Goal: Task Accomplishment & Management: Manage account settings

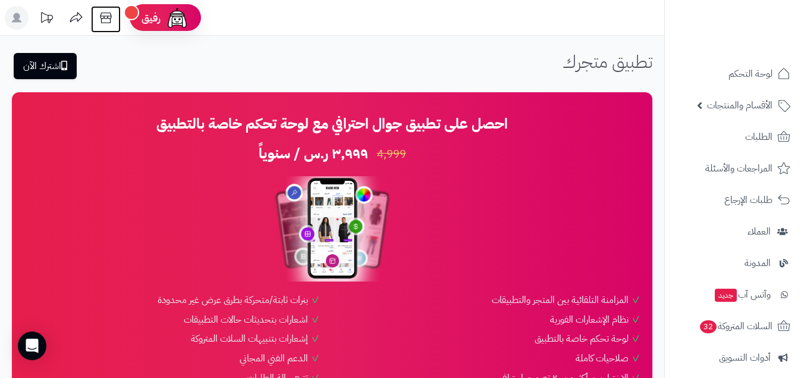
click at [105, 15] on icon at bounding box center [106, 18] width 24 height 24
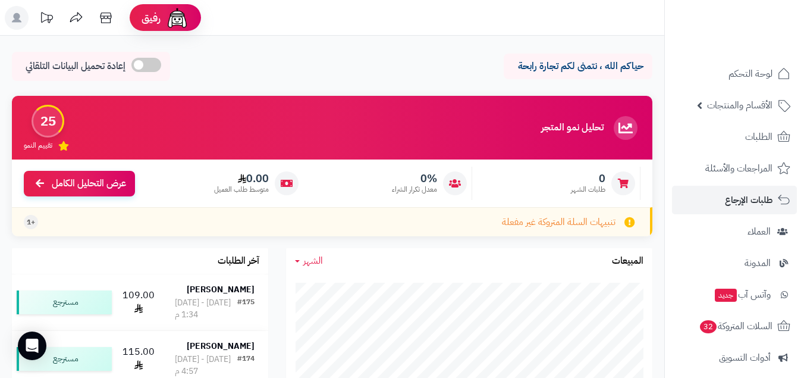
scroll to position [167, 0]
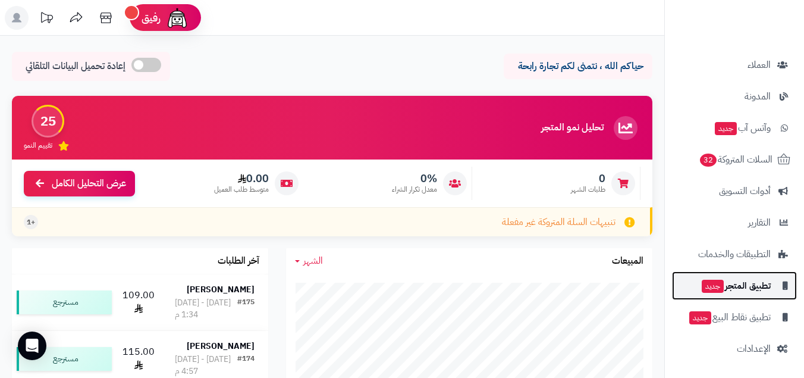
click at [723, 299] on link "تطبيق المتجر جديد" at bounding box center [734, 285] width 125 height 29
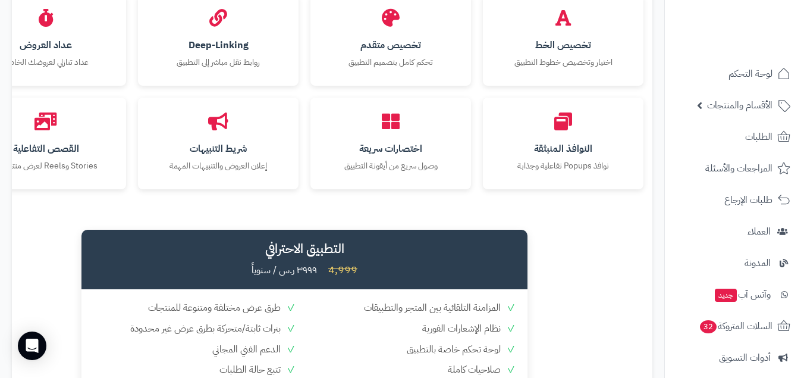
scroll to position [1679, 0]
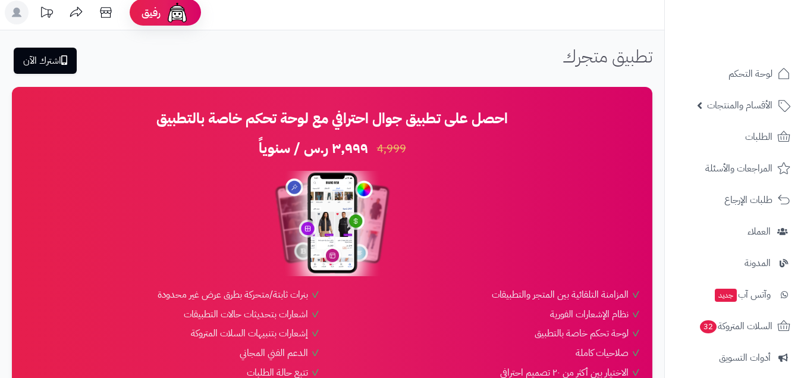
scroll to position [167, 0]
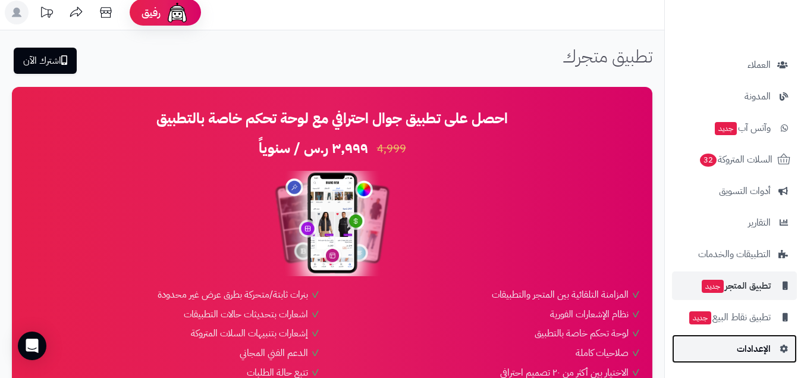
click at [737, 346] on span "الإعدادات" at bounding box center [754, 348] width 34 height 17
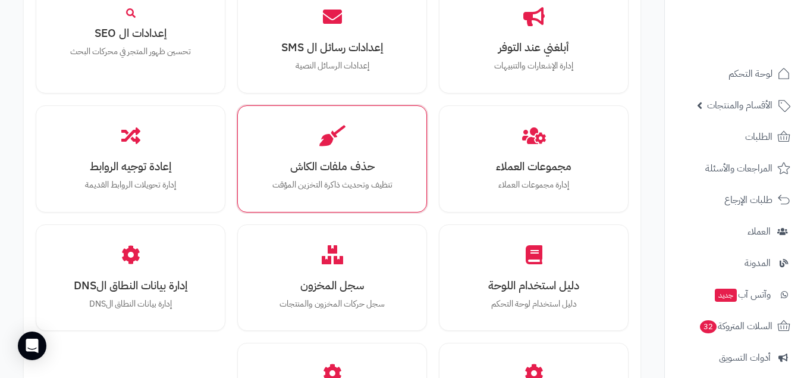
scroll to position [1251, 0]
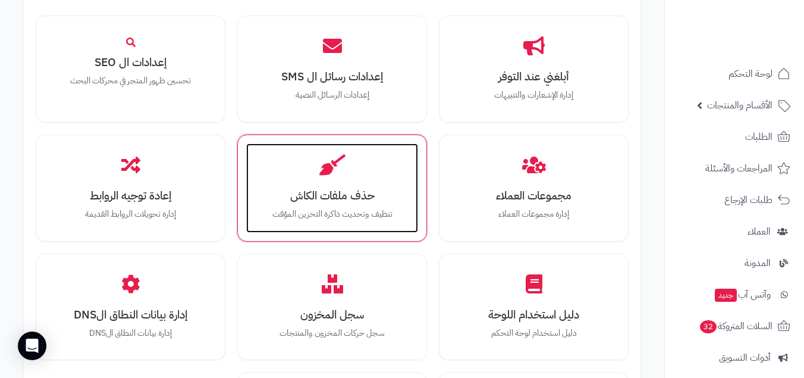
click at [360, 180] on div "حذف ملفات الكاش تنظيف وتحديث ذاكرة التخزين المؤقت" at bounding box center [332, 187] width 172 height 89
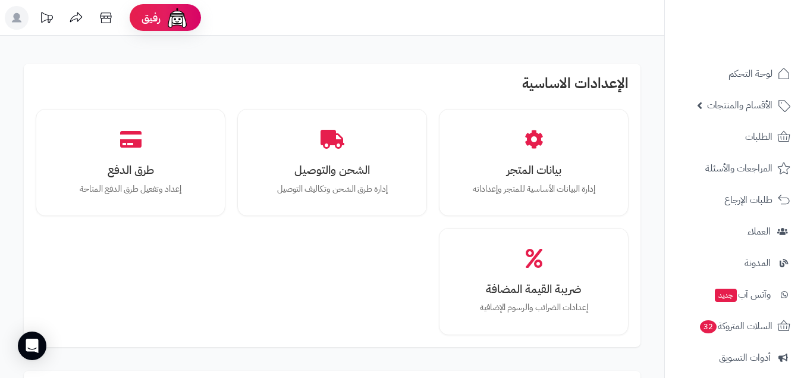
scroll to position [1254, 0]
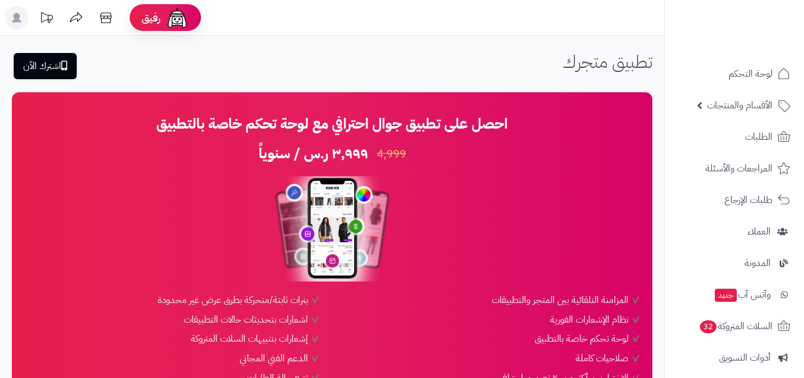
scroll to position [5, 0]
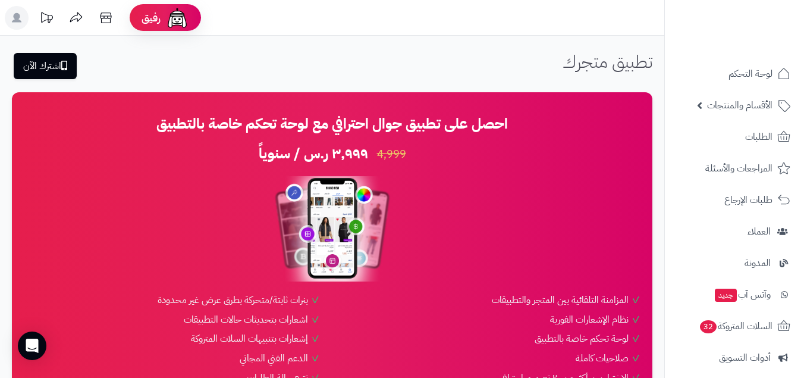
scroll to position [5, 0]
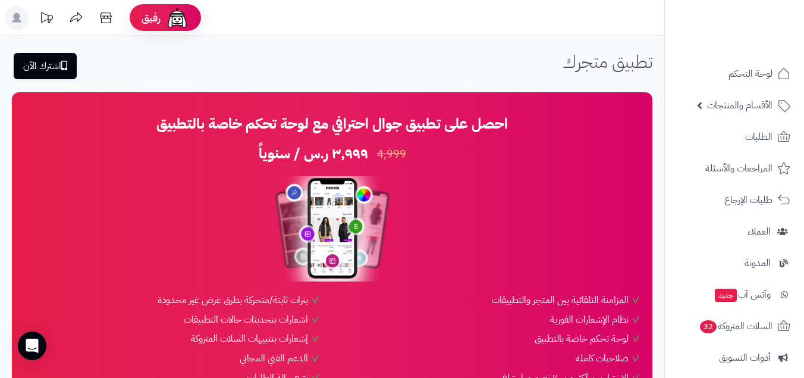
scroll to position [5, 0]
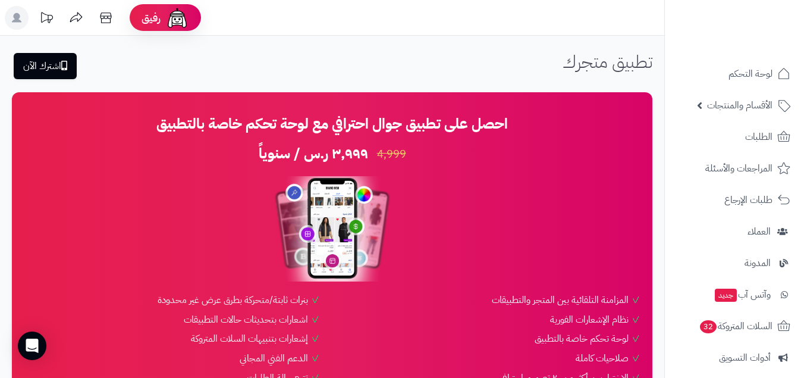
scroll to position [5, 0]
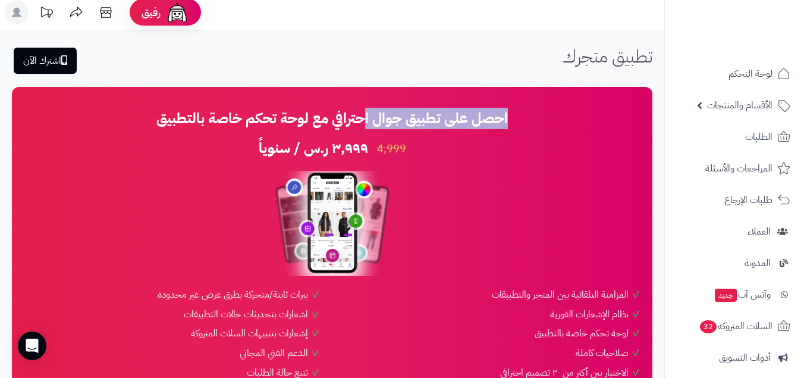
drag, startPoint x: 365, startPoint y: 115, endPoint x: 557, endPoint y: 115, distance: 192.7
click at [557, 115] on h2 "احصل على تطبيق جوال احترافي مع لوحة تحكم خاصة بالتطبيق" at bounding box center [332, 118] width 617 height 15
copy h2 "احصل على تطبيق جوال ا"
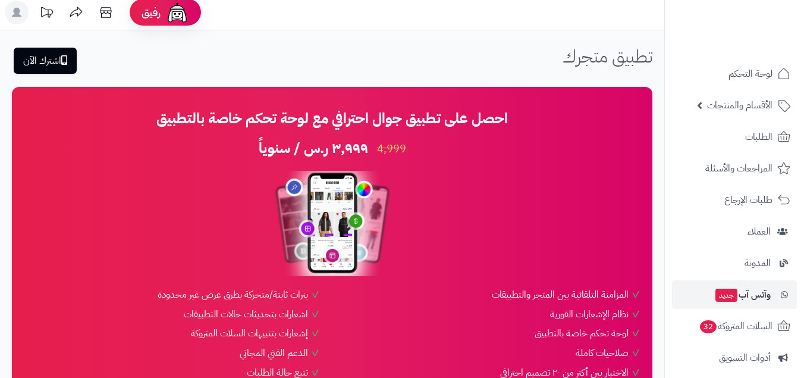
scroll to position [167, 0]
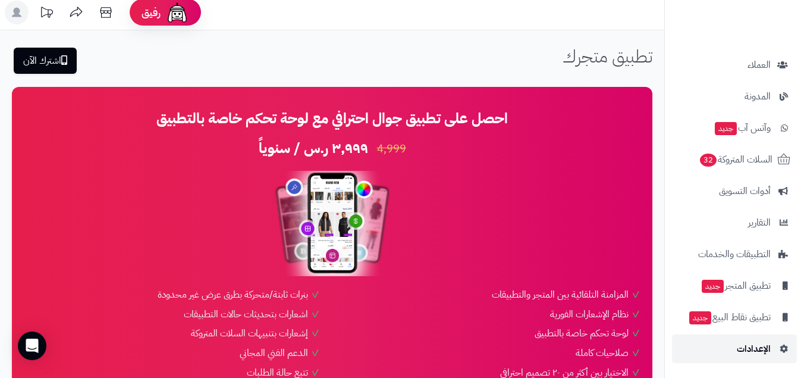
click at [734, 345] on link "الإعدادات" at bounding box center [734, 348] width 125 height 29
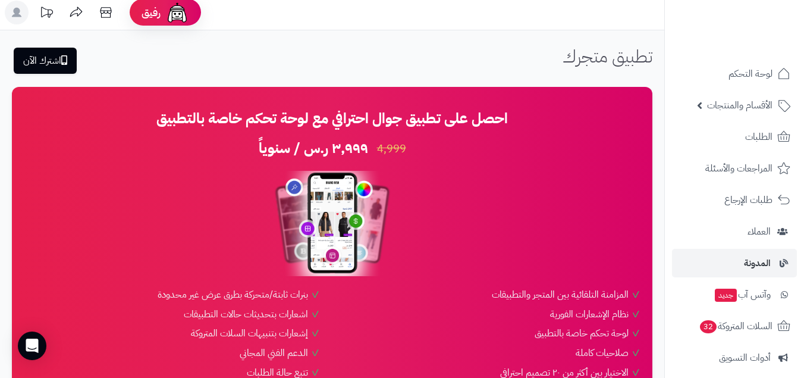
scroll to position [167, 0]
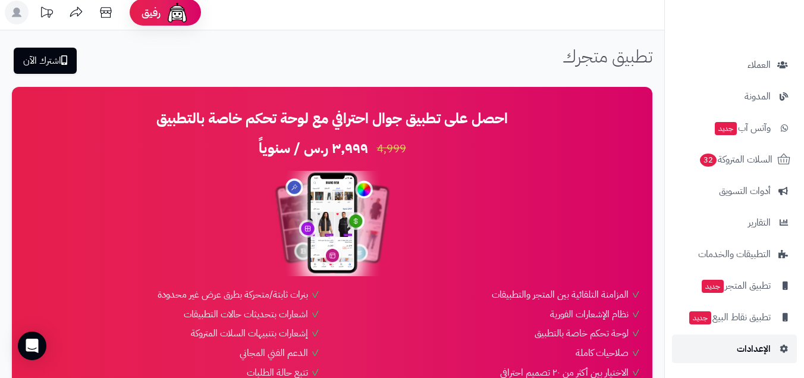
click at [716, 350] on link "الإعدادات" at bounding box center [734, 348] width 125 height 29
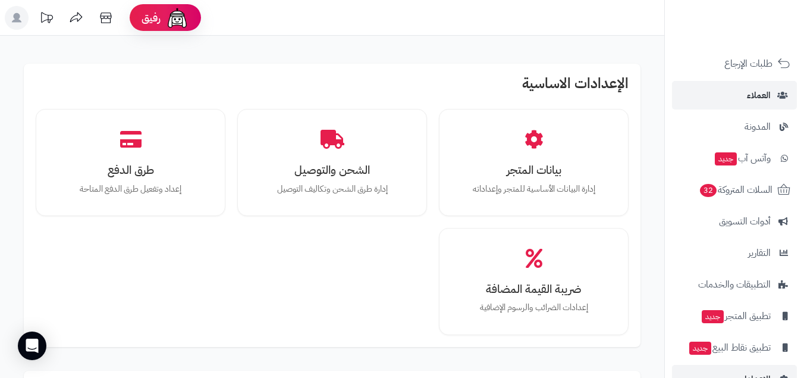
scroll to position [167, 0]
